Goal: Task Accomplishment & Management: Manage account settings

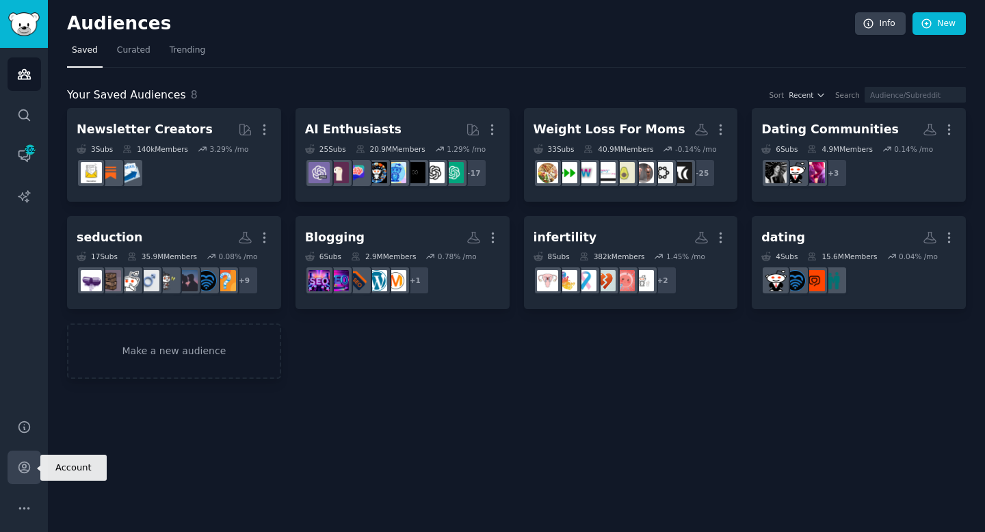
click at [25, 476] on link "Account" at bounding box center [25, 468] width 34 height 34
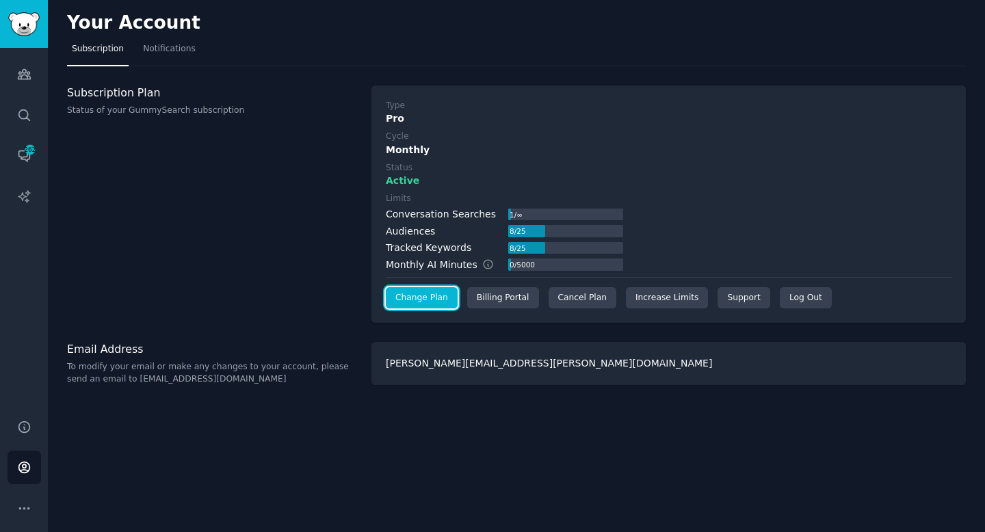
click at [408, 295] on link "Change Plan" at bounding box center [422, 298] width 72 height 22
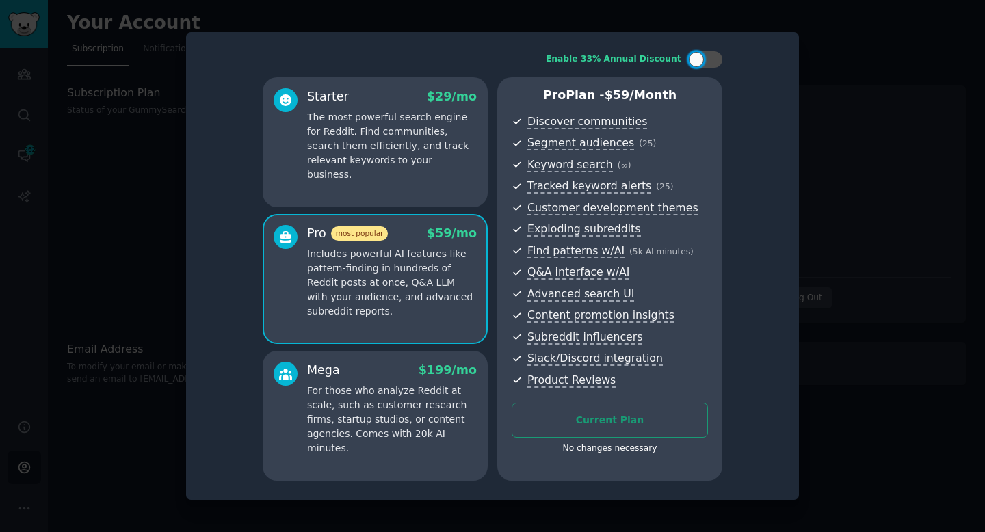
click at [456, 185] on div "Starter $ 29 /mo The most powerful search engine for Reddit. Find communities, …" at bounding box center [375, 142] width 225 height 130
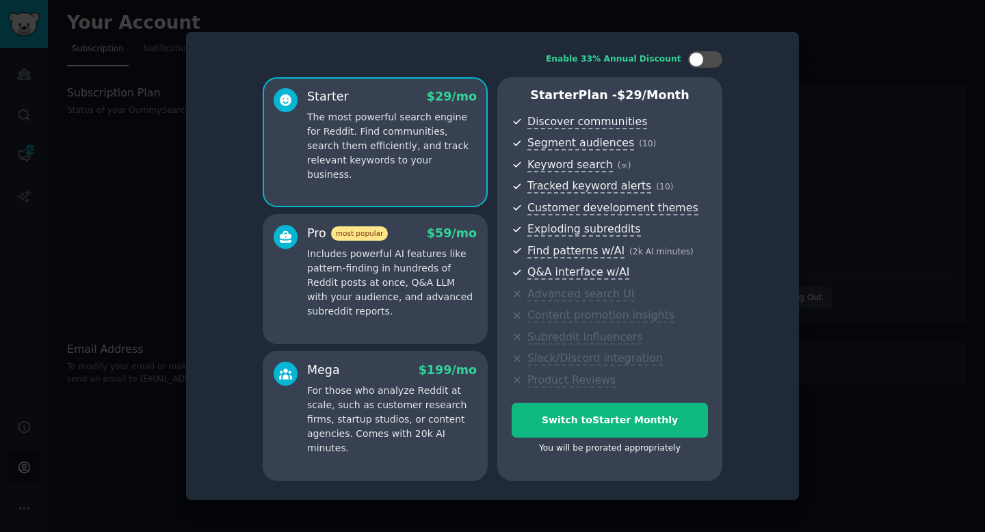
click at [817, 189] on div at bounding box center [492, 266] width 985 height 532
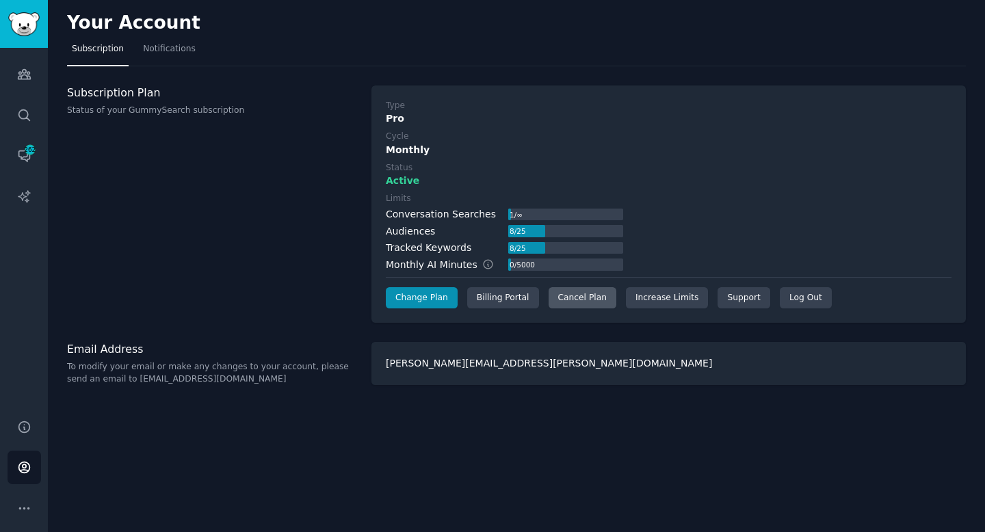
click at [559, 294] on div "Cancel Plan" at bounding box center [583, 298] width 68 height 22
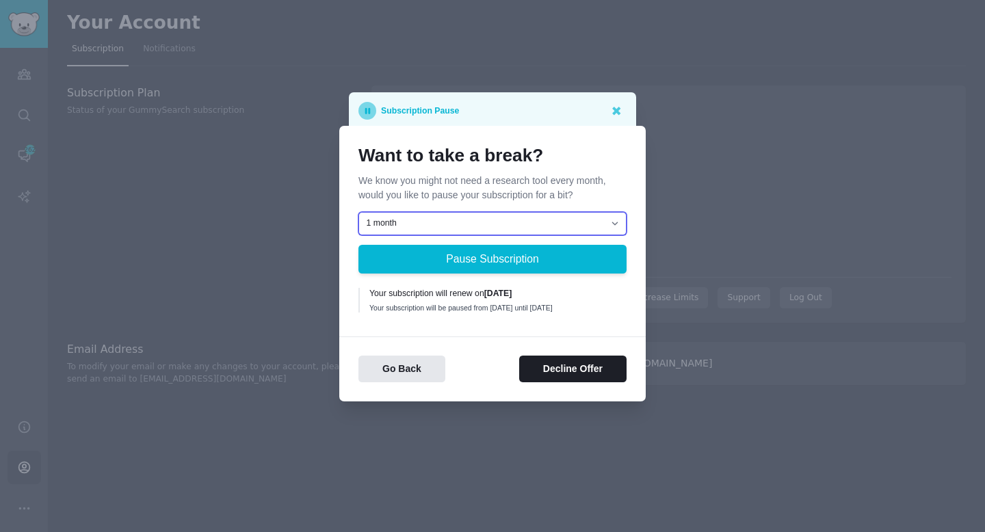
click at [477, 219] on select "1 month 2 months 3 months Choose a custom date to resume" at bounding box center [492, 223] width 268 height 23
select select "[object Object]"
click at [358, 212] on select "1 month 2 months 3 months Choose a custom date to resume" at bounding box center [492, 223] width 268 height 23
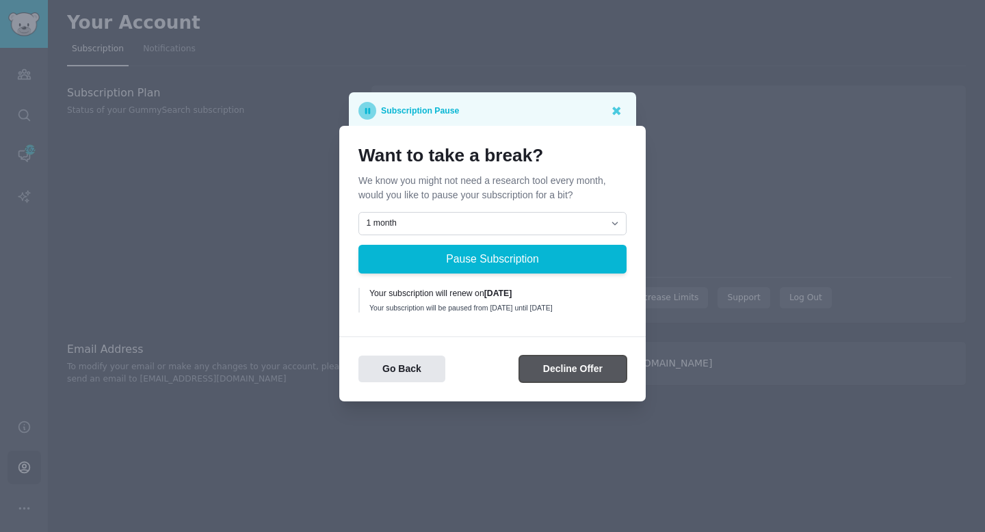
click at [557, 377] on button "Decline Offer" at bounding box center [572, 369] width 107 height 27
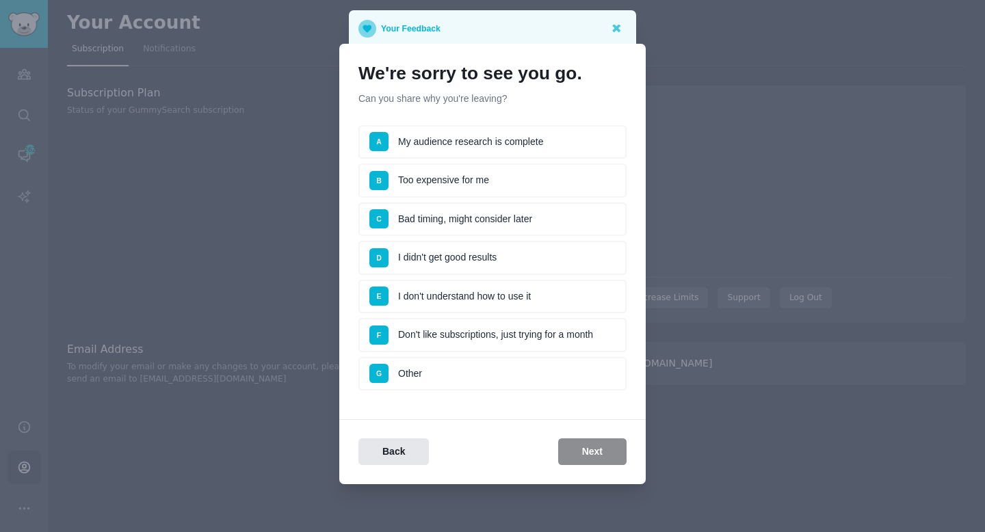
click at [496, 153] on li "A My audience research is complete" at bounding box center [492, 142] width 268 height 34
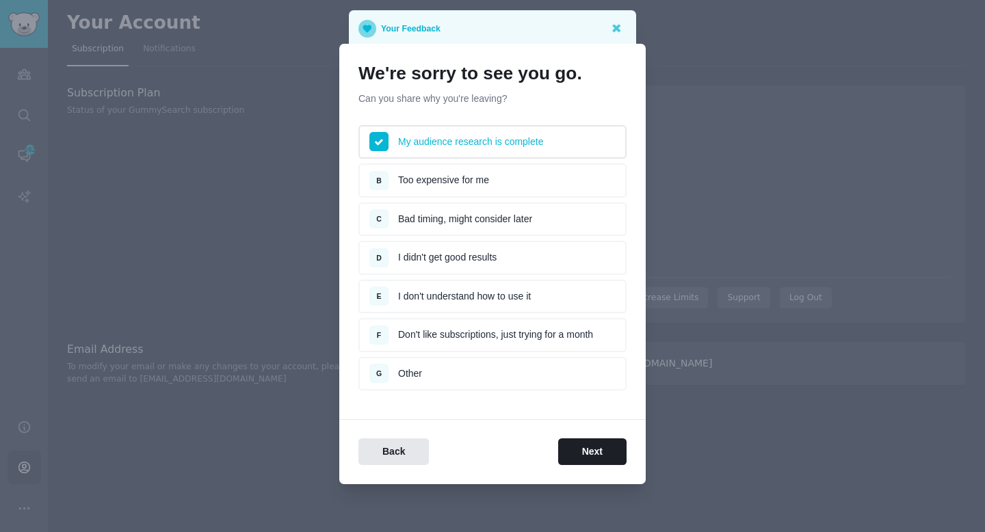
click at [488, 176] on li "B Too expensive for me" at bounding box center [492, 180] width 268 height 34
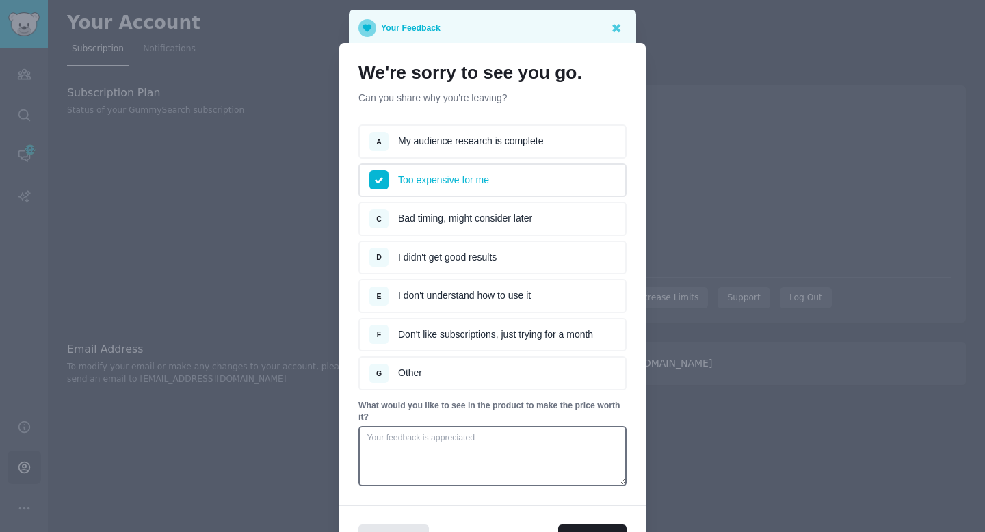
click at [486, 152] on li "A My audience research is complete" at bounding box center [492, 141] width 268 height 34
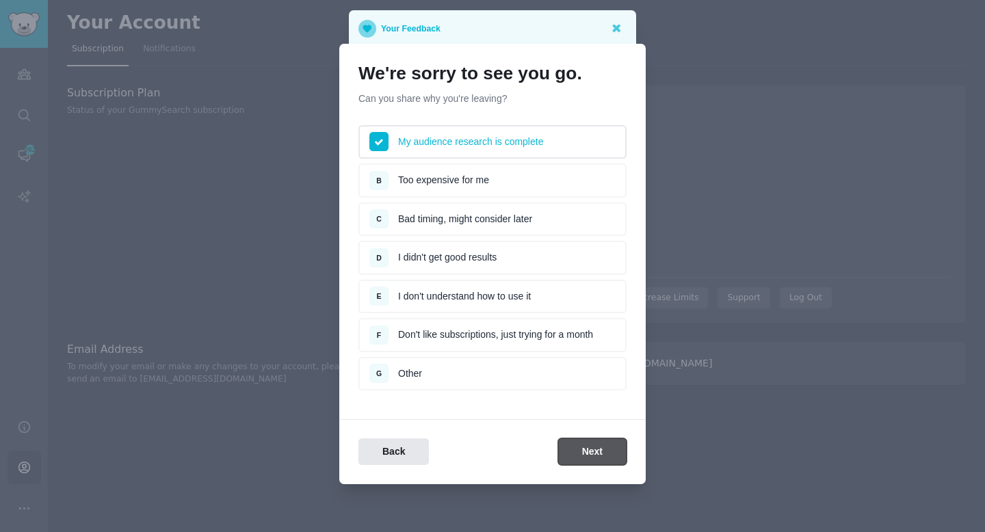
click at [584, 444] on button "Next" at bounding box center [592, 451] width 68 height 27
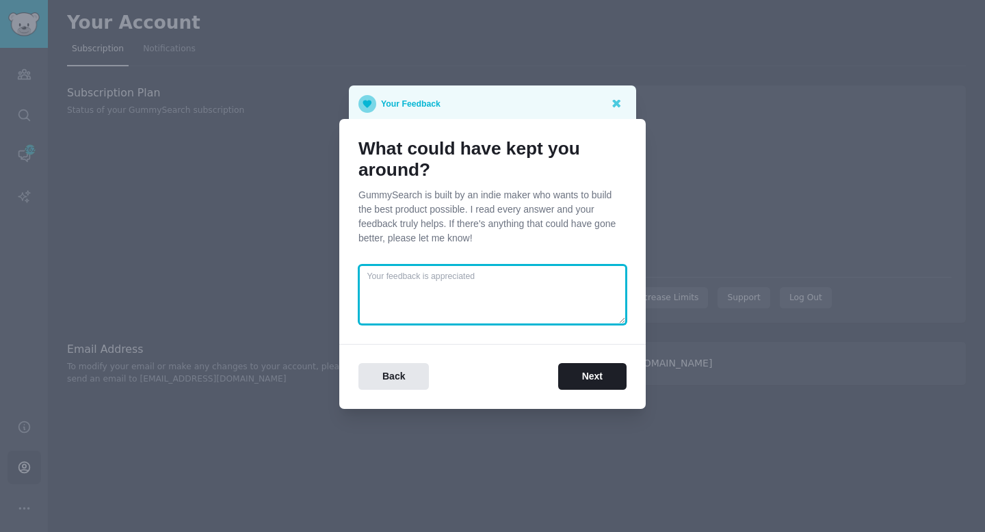
click at [451, 280] on textarea at bounding box center [492, 295] width 268 height 60
type textarea "Better features to use when researching. Overall good ideas."
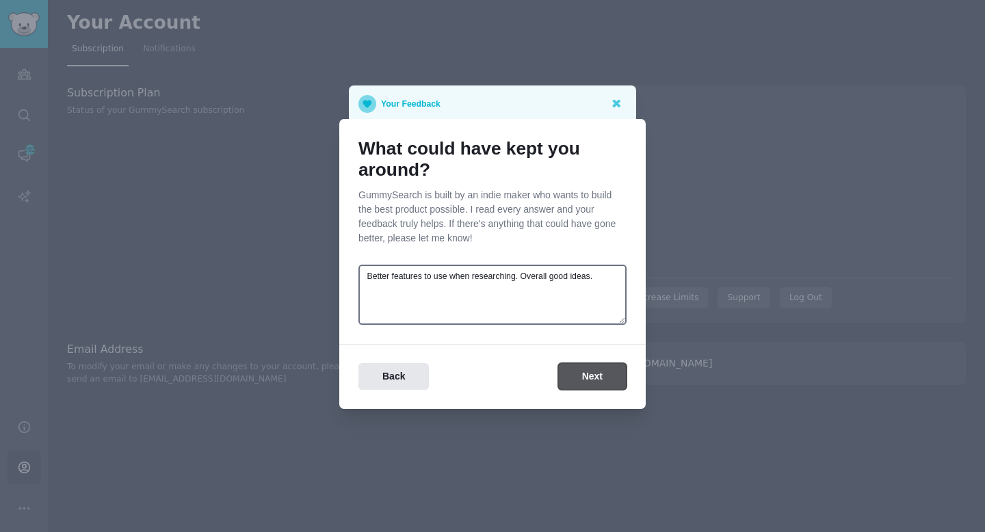
click at [577, 370] on button "Next" at bounding box center [592, 376] width 68 height 27
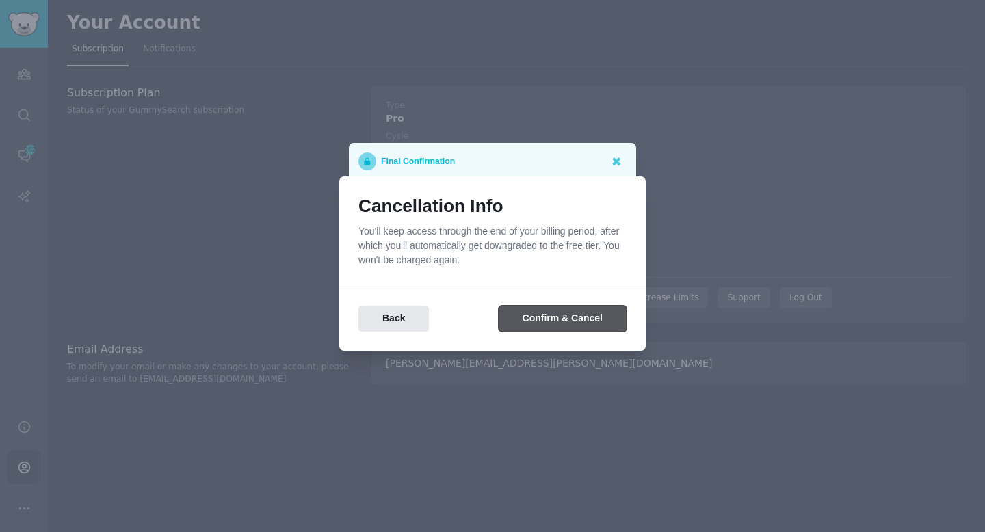
click at [532, 316] on button "Confirm & Cancel" at bounding box center [563, 319] width 128 height 27
